Goal: Information Seeking & Learning: Learn about a topic

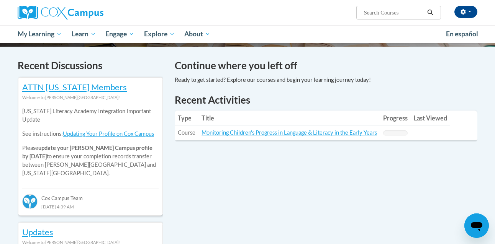
scroll to position [236, 0]
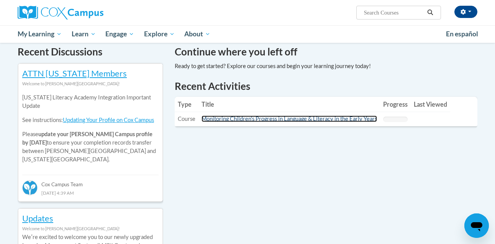
click at [274, 120] on link "Monitoring Children's Progress in Language & Literacy in the Early Years" at bounding box center [289, 119] width 175 height 7
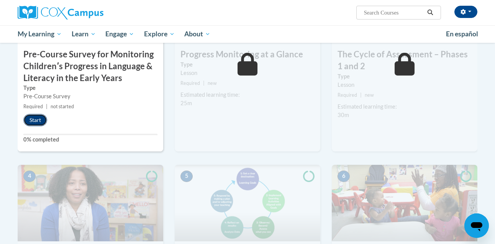
click at [32, 123] on button "Start" at bounding box center [35, 120] width 24 height 12
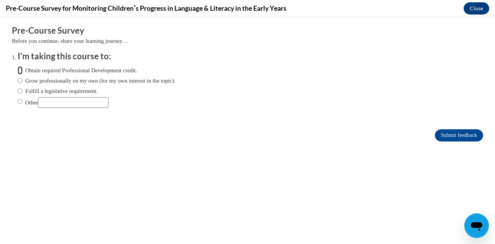
click at [20, 71] on input "Obtain required Professional Development credit." at bounding box center [20, 70] width 5 height 8
radio input "true"
click at [459, 137] on input "Submit feedback" at bounding box center [459, 135] width 48 height 12
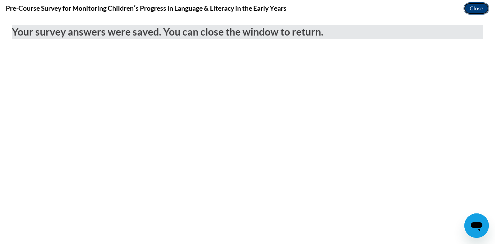
click at [479, 11] on button "Close" at bounding box center [477, 8] width 26 height 12
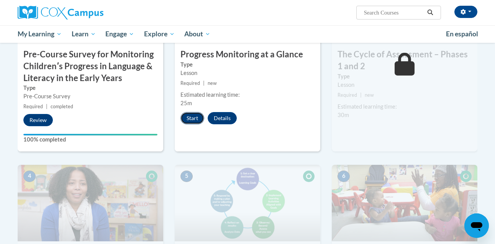
click at [191, 115] on button "Start" at bounding box center [192, 118] width 24 height 12
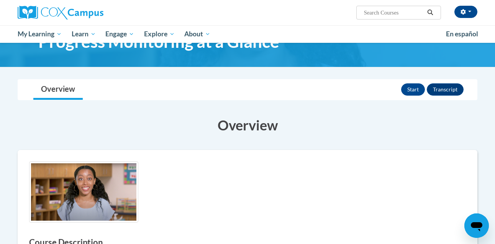
scroll to position [33, 0]
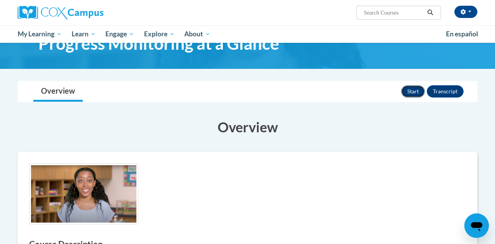
click at [410, 90] on button "Start" at bounding box center [413, 91] width 24 height 12
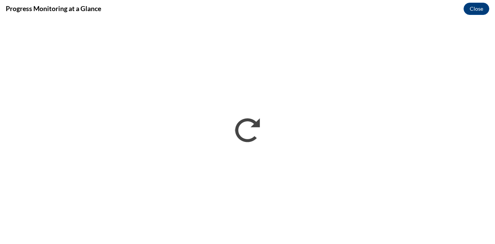
scroll to position [0, 0]
